Goal: Information Seeking & Learning: Learn about a topic

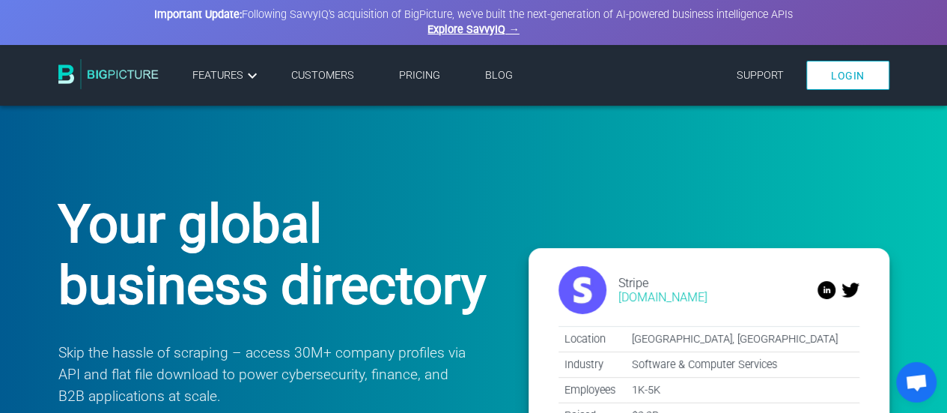
click at [421, 80] on link "Pricing" at bounding box center [419, 75] width 41 height 13
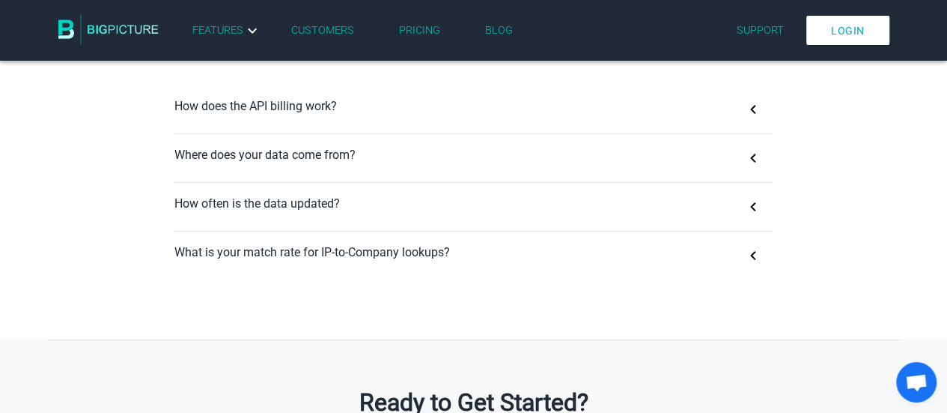
scroll to position [994, 0]
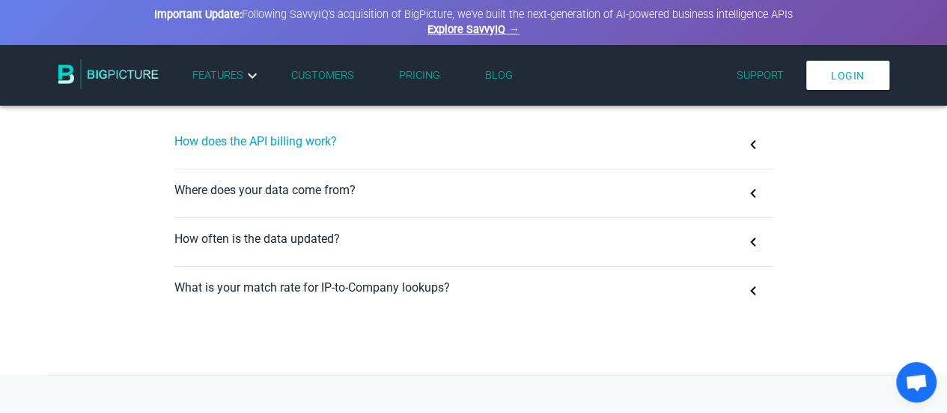
click at [267, 139] on button "How does the API billing work?" at bounding box center [474, 145] width 599 height 48
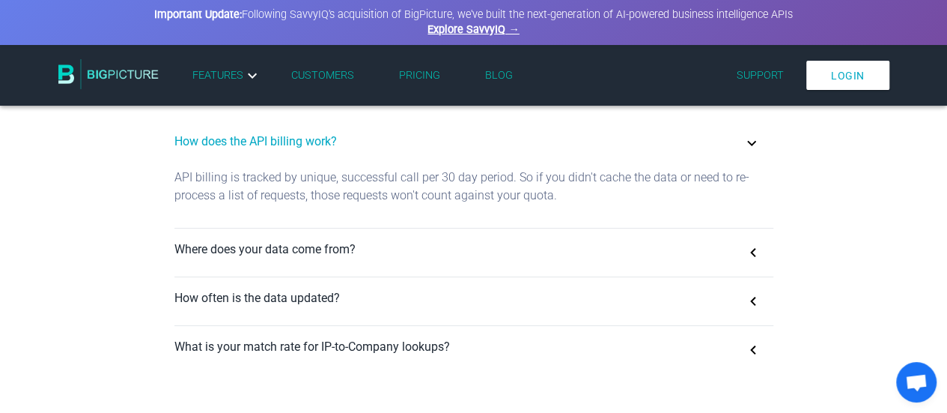
click at [619, 182] on p "API billing is tracked by unique, successful call per 30 day period. So if you …" at bounding box center [474, 193] width 599 height 48
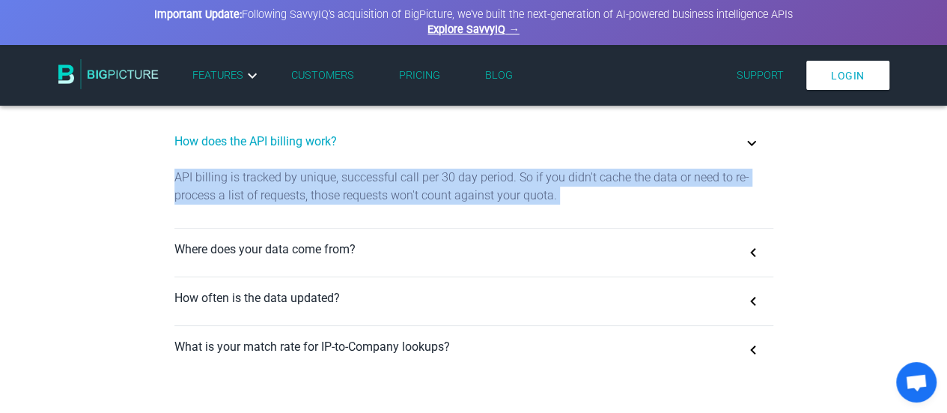
click at [619, 182] on p "API billing is tracked by unique, successful call per 30 day period. So if you …" at bounding box center [474, 193] width 599 height 48
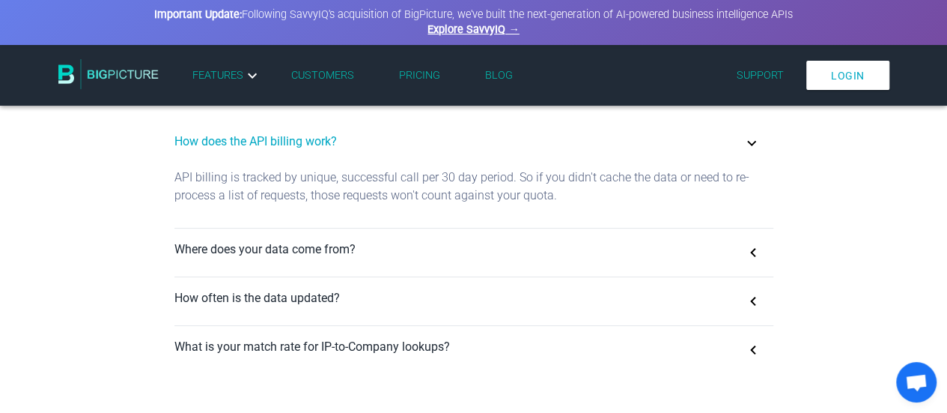
click at [434, 204] on p "API billing is tracked by unique, successful call per 30 day period. So if you …" at bounding box center [474, 193] width 599 height 48
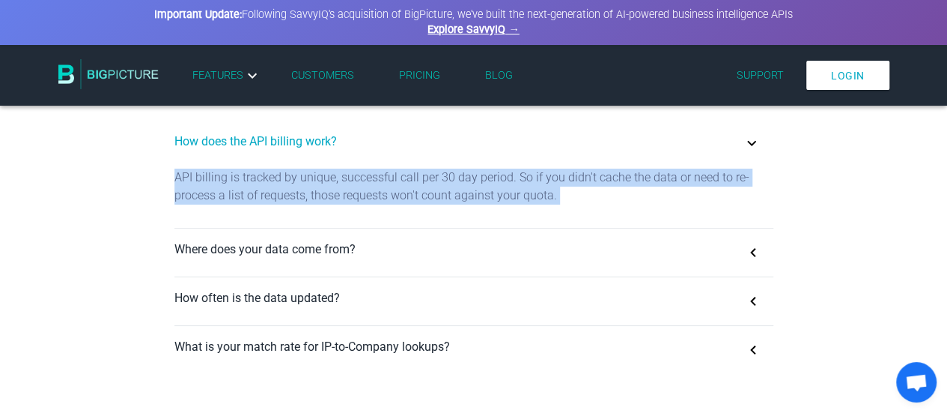
click at [434, 204] on p "API billing is tracked by unique, successful call per 30 day period. So if you …" at bounding box center [474, 193] width 599 height 48
click at [391, 259] on button "Where does your data come from?" at bounding box center [474, 252] width 599 height 48
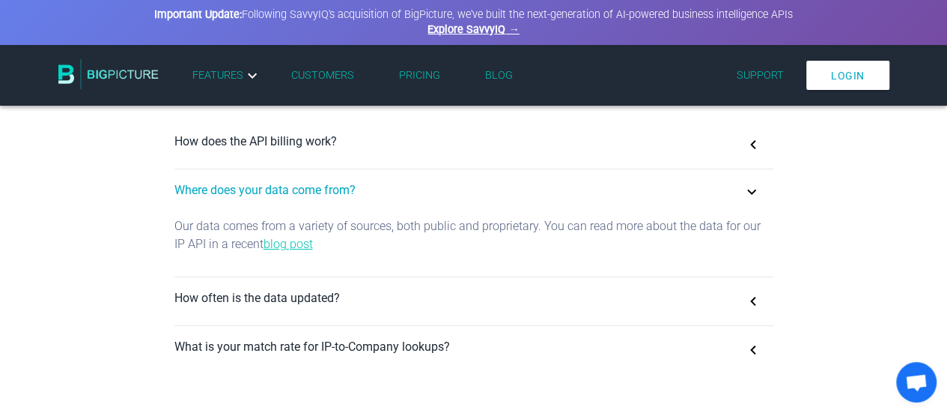
click at [406, 232] on p "Our data comes from a variety of sources, both public and proprietary. You can …" at bounding box center [474, 241] width 599 height 48
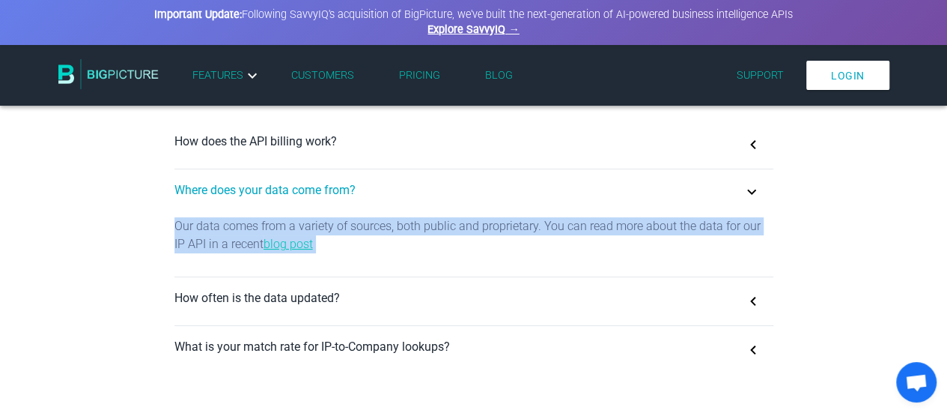
click at [406, 232] on p "Our data comes from a variety of sources, both public and proprietary. You can …" at bounding box center [474, 241] width 599 height 48
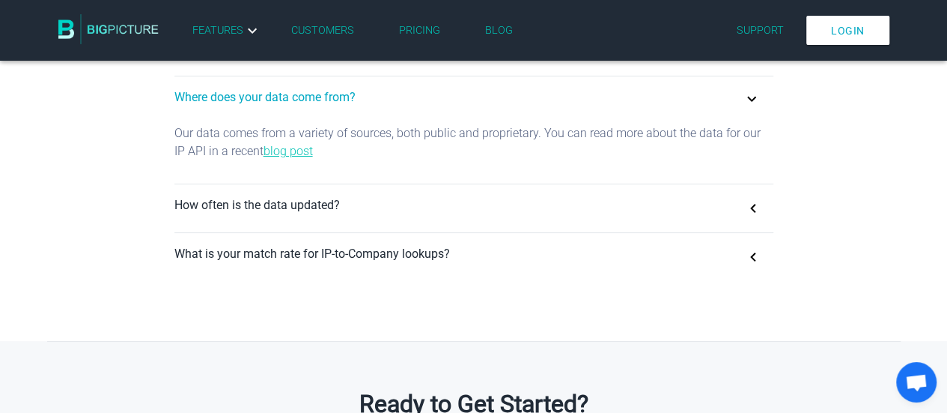
scroll to position [1056, 0]
click at [406, 231] on button "How often is the data updated?" at bounding box center [474, 207] width 599 height 48
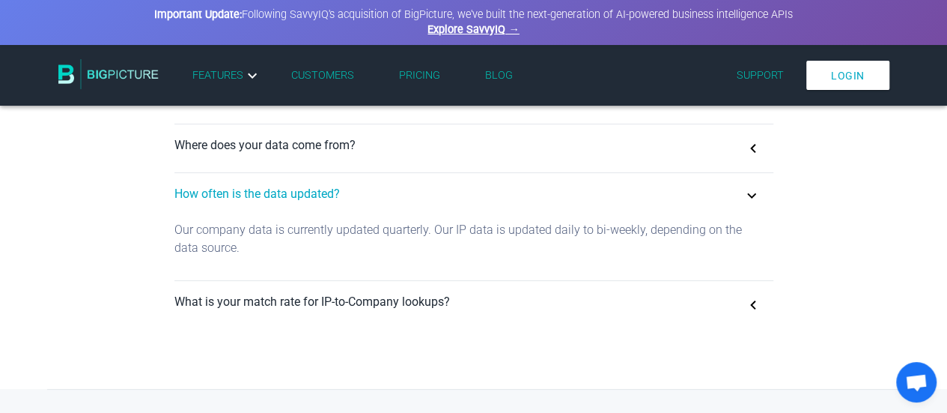
scroll to position [1038, 0]
click at [280, 309] on button "What is your match rate for IP-to-Company lookups?" at bounding box center [474, 306] width 599 height 48
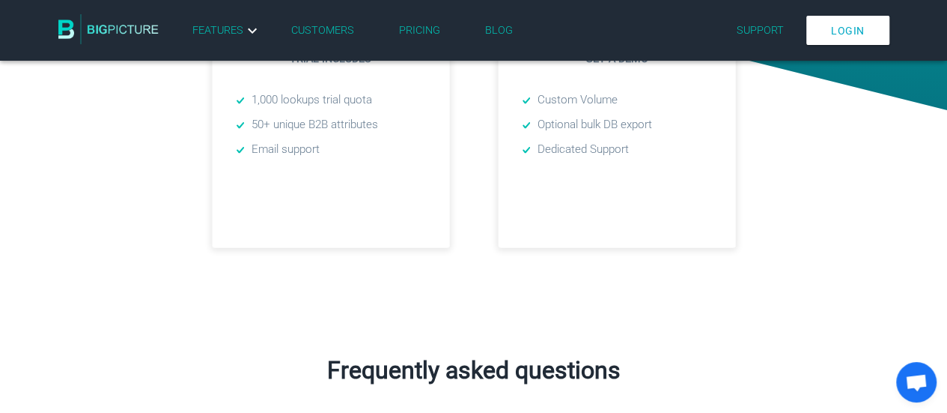
scroll to position [664, 0]
